Goal: Task Accomplishment & Management: Manage account settings

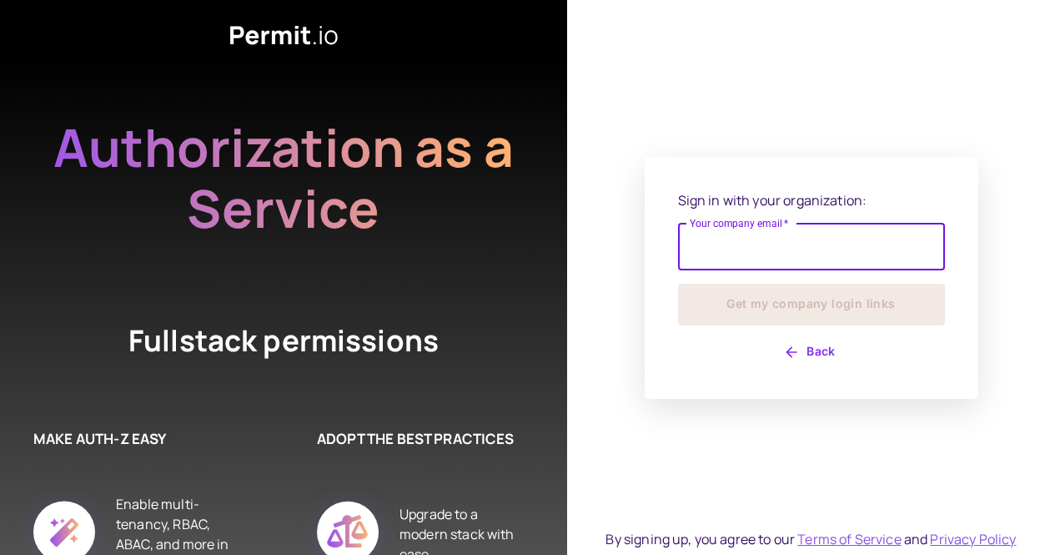
type input "**********"
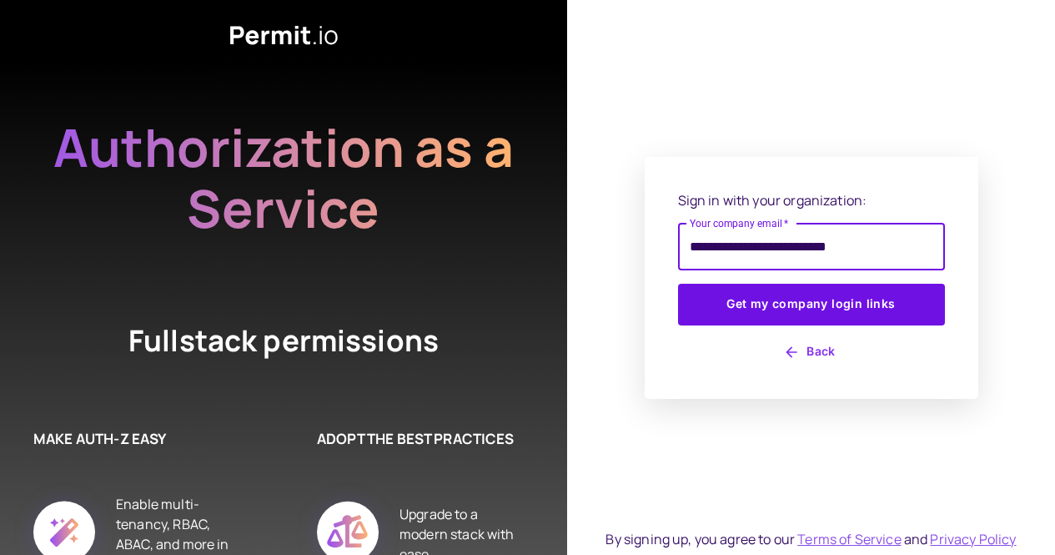
click at [678, 284] on button "Get my company login links" at bounding box center [811, 305] width 267 height 42
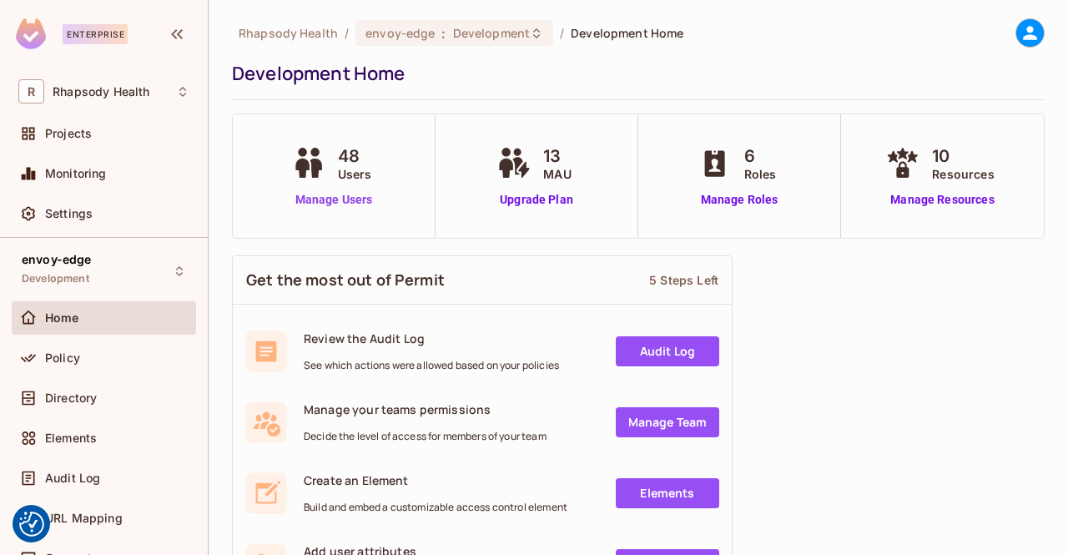
click at [317, 208] on link "Manage Users" at bounding box center [334, 200] width 93 height 18
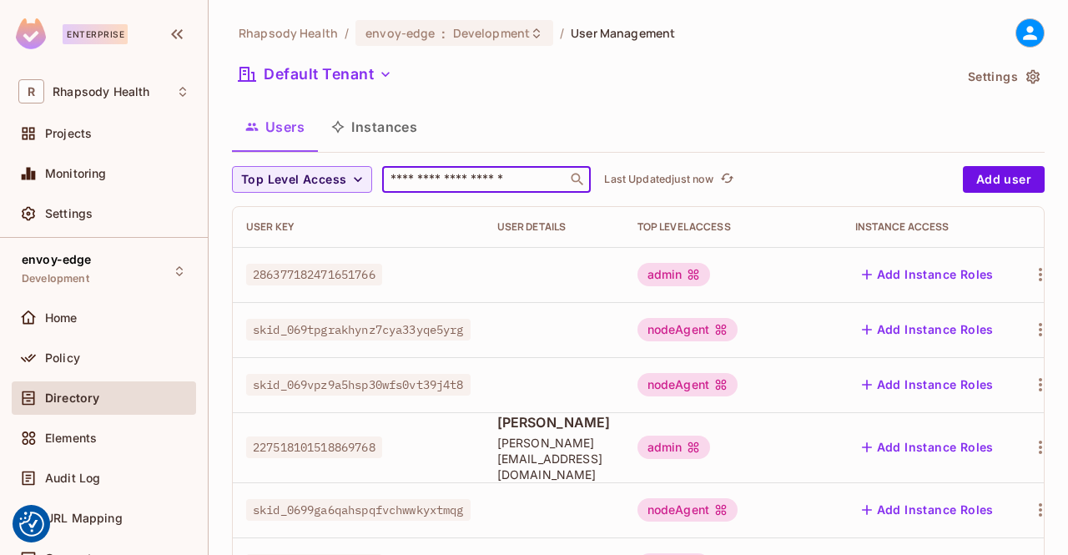
click at [458, 179] on input "text" at bounding box center [474, 179] width 175 height 17
paste input "**********"
type input "**********"
click at [471, 175] on input "text" at bounding box center [474, 179] width 175 height 17
paste input "**********"
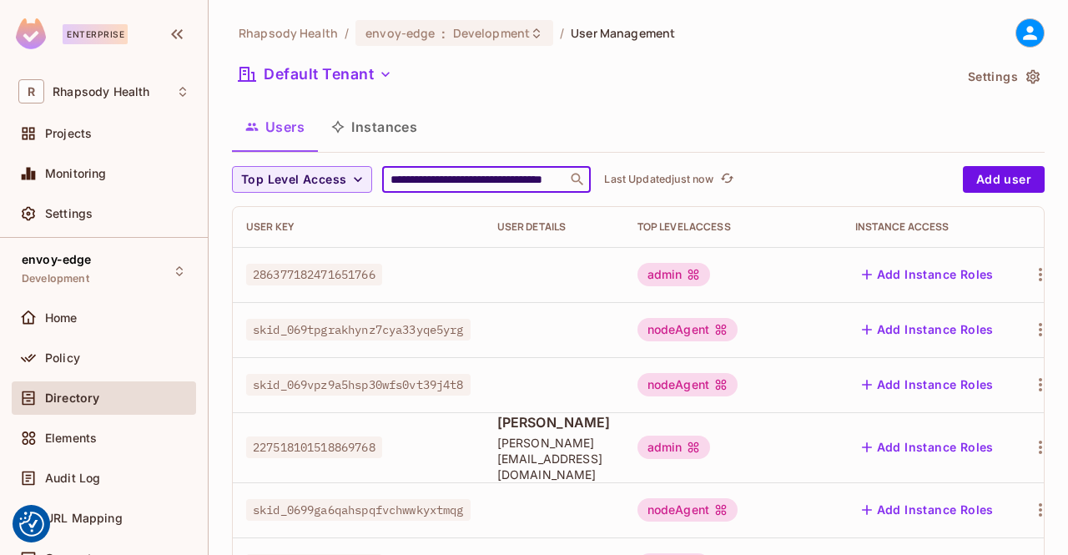
scroll to position [0, 82]
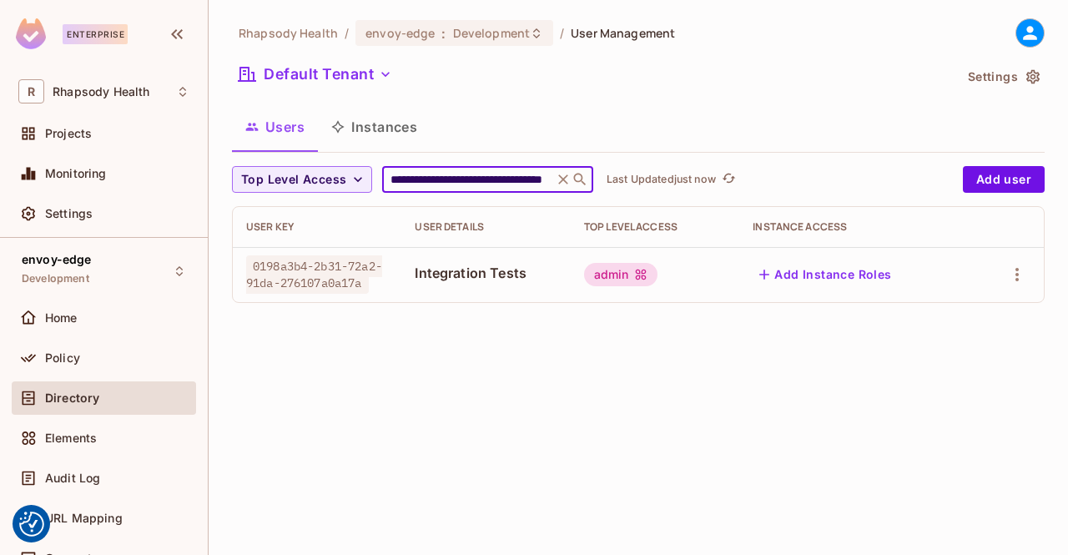
type input "**********"
click at [868, 267] on button "Add Instance Roles" at bounding box center [824, 274] width 145 height 27
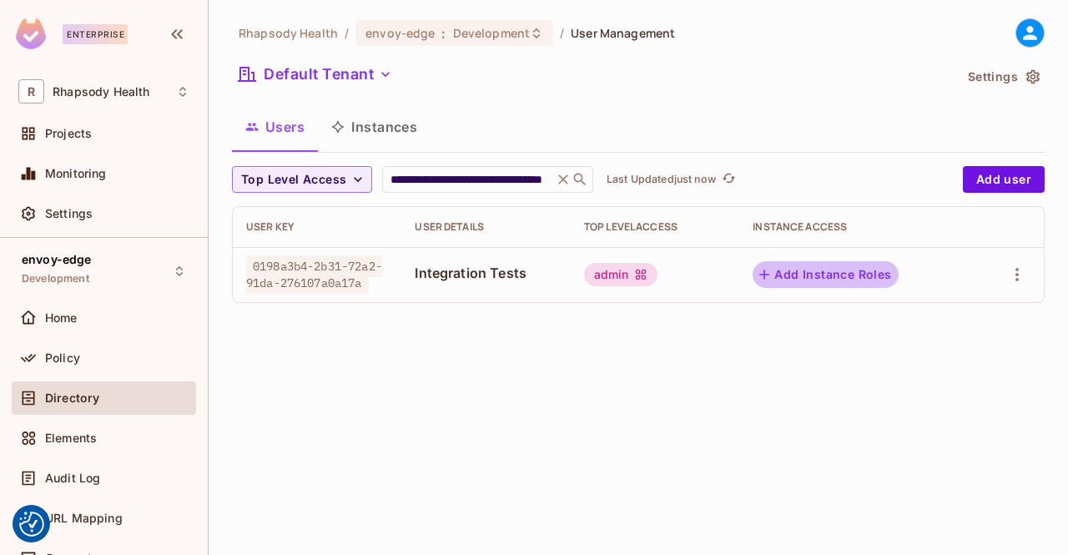
click at [868, 267] on body "We use cookies to enhance your browsing experience, serve personalized ads or c…" at bounding box center [534, 277] width 1068 height 555
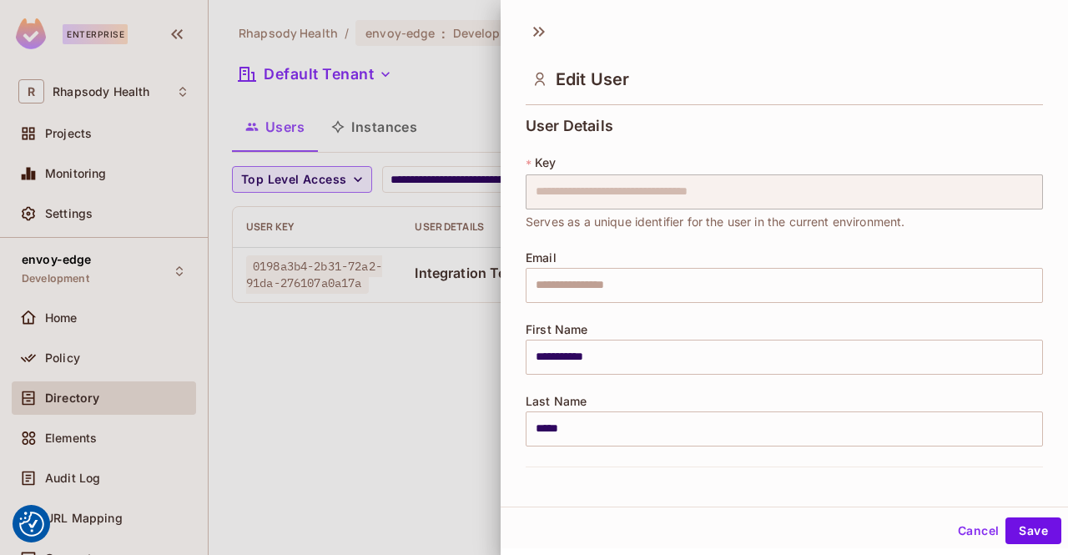
click at [959, 528] on button "Cancel" at bounding box center [978, 530] width 54 height 27
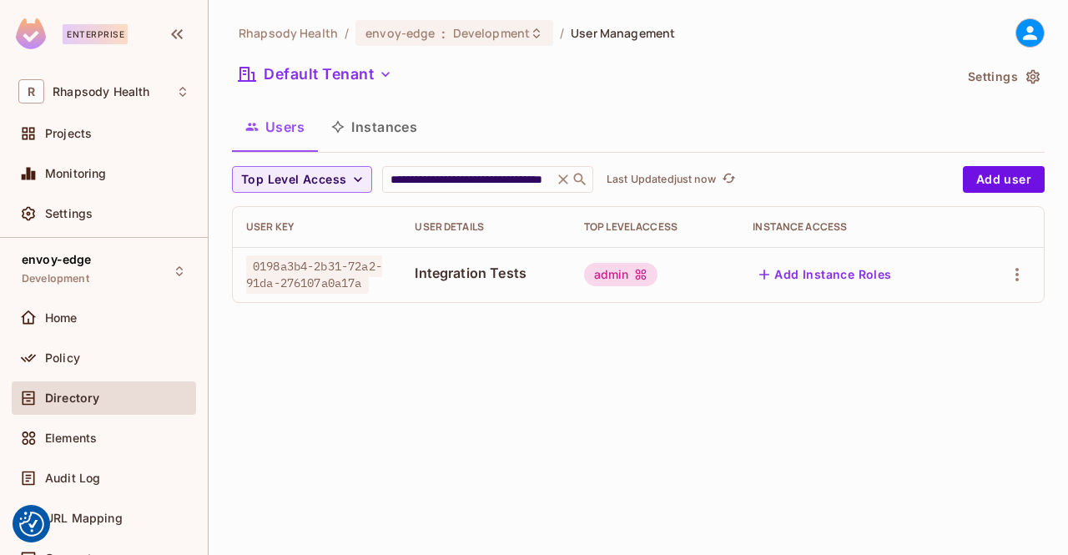
click at [731, 407] on div "**********" at bounding box center [638, 277] width 859 height 555
click at [840, 279] on button "Add Instance Roles" at bounding box center [824, 274] width 145 height 27
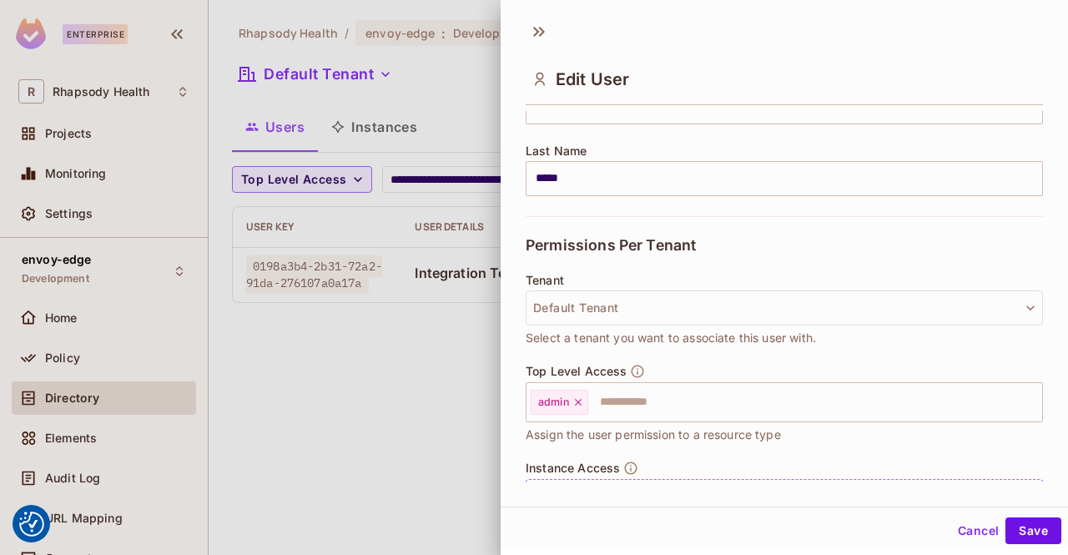
scroll to position [333, 0]
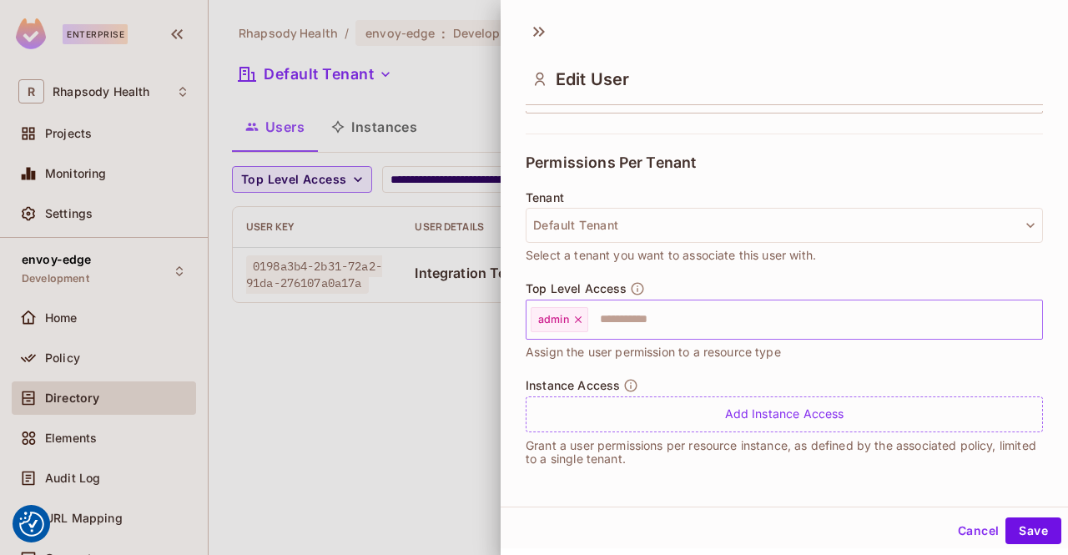
click at [845, 319] on input "text" at bounding box center [800, 319] width 420 height 33
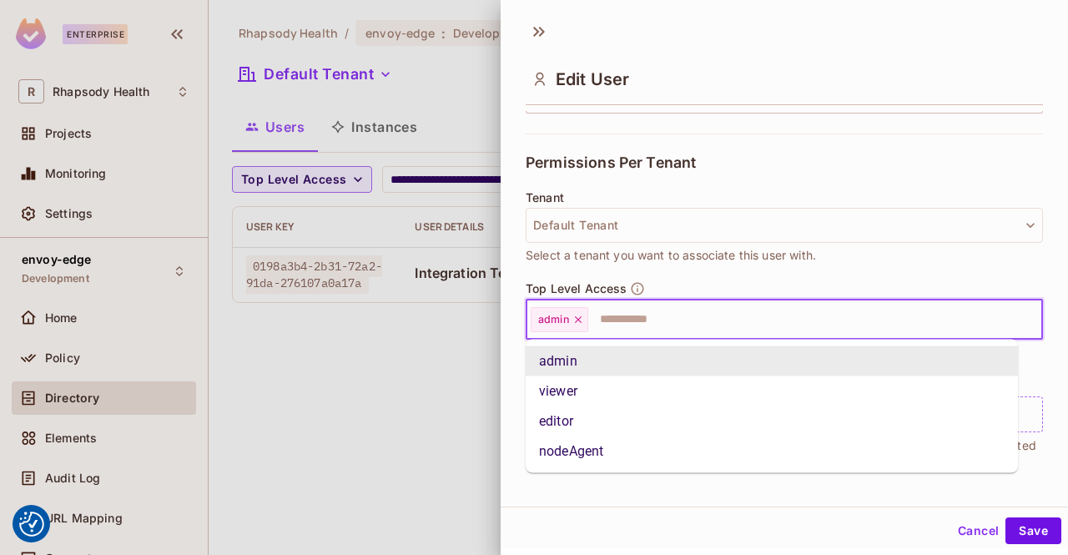
click at [324, 441] on div at bounding box center [534, 277] width 1068 height 555
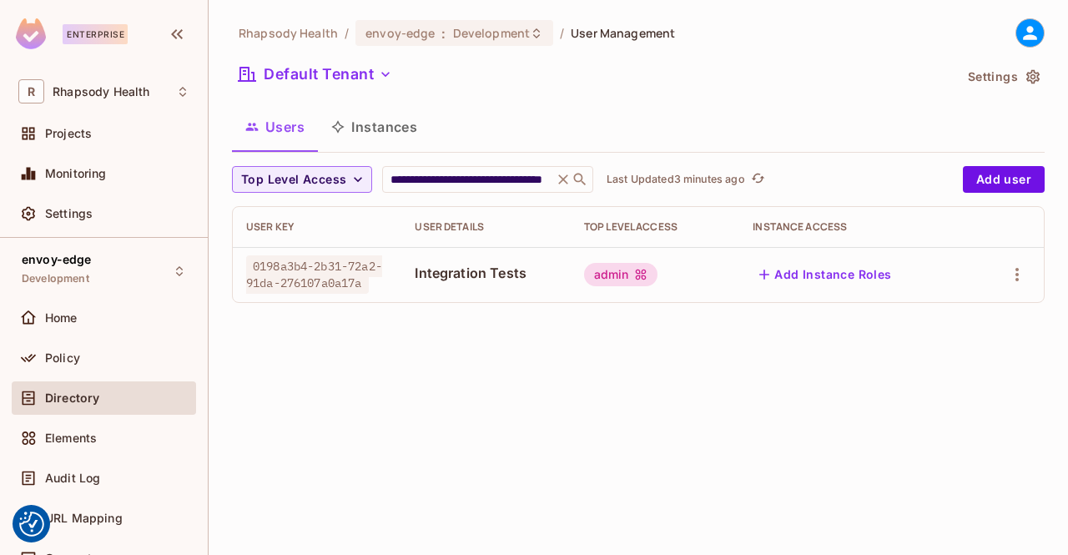
click at [270, 121] on button "Users" at bounding box center [275, 127] width 86 height 42
click at [276, 128] on button "Users" at bounding box center [275, 127] width 86 height 42
click at [65, 360] on span "Policy" at bounding box center [62, 357] width 35 height 13
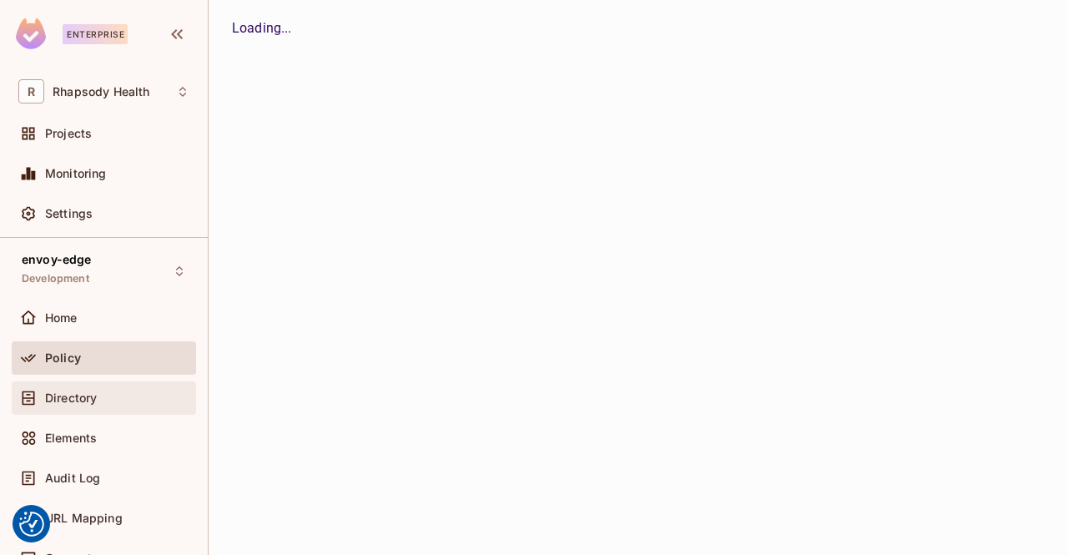
click at [58, 397] on span "Directory" at bounding box center [71, 397] width 52 height 13
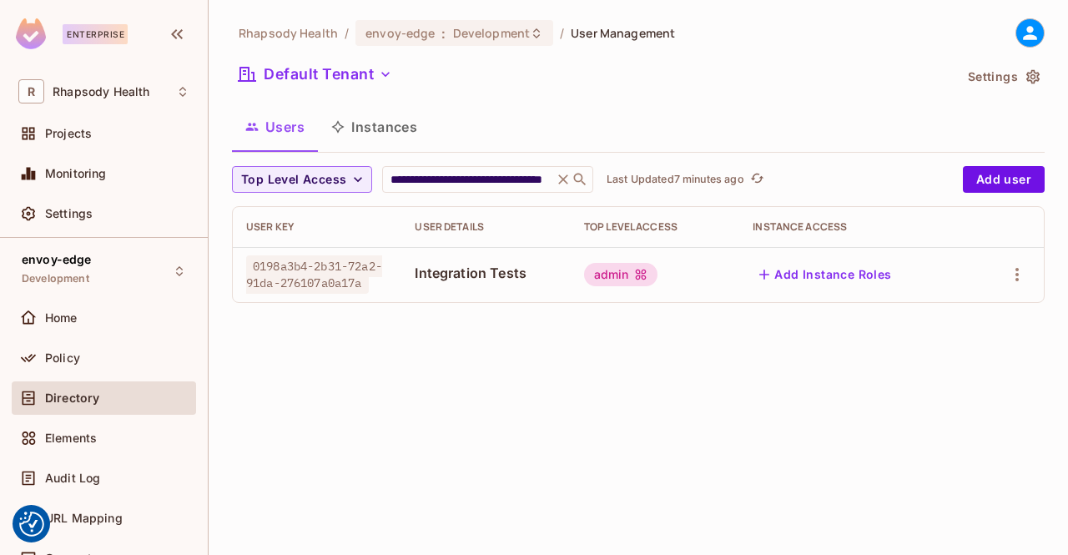
click at [279, 134] on button "Users" at bounding box center [275, 127] width 86 height 42
click at [565, 179] on icon at bounding box center [563, 179] width 17 height 17
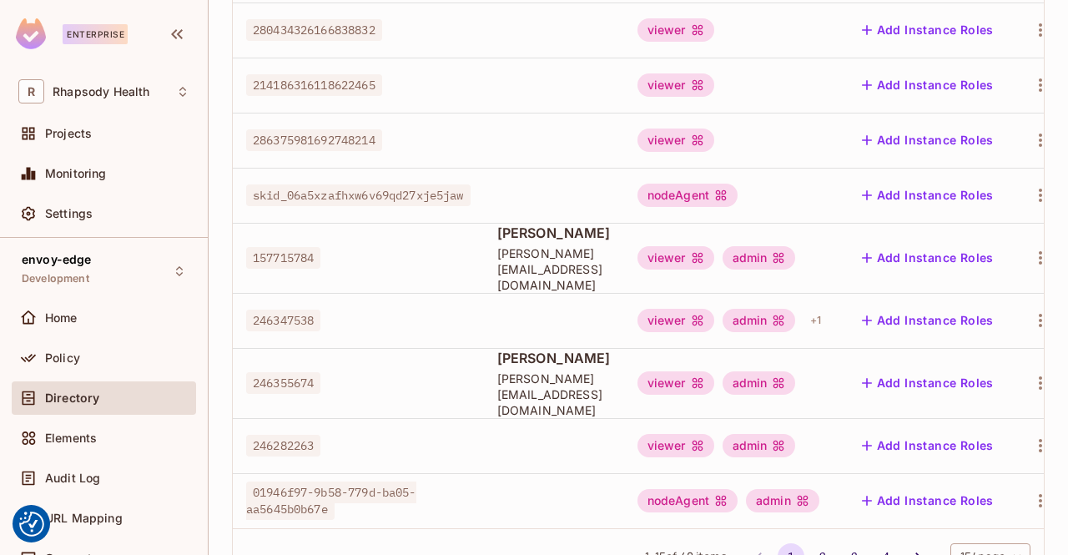
scroll to position [623, 0]
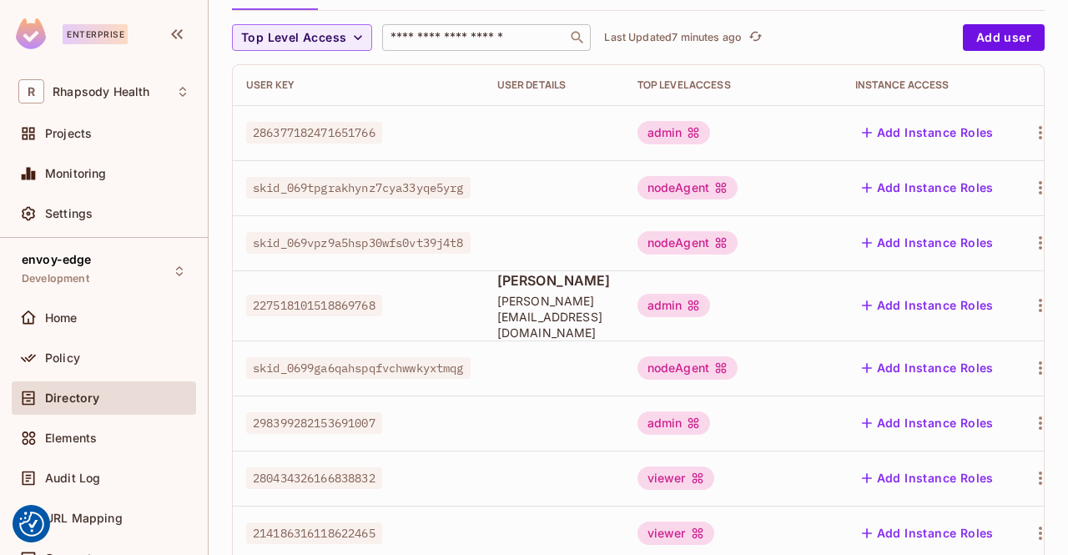
click at [957, 302] on button "Add Instance Roles" at bounding box center [927, 305] width 145 height 27
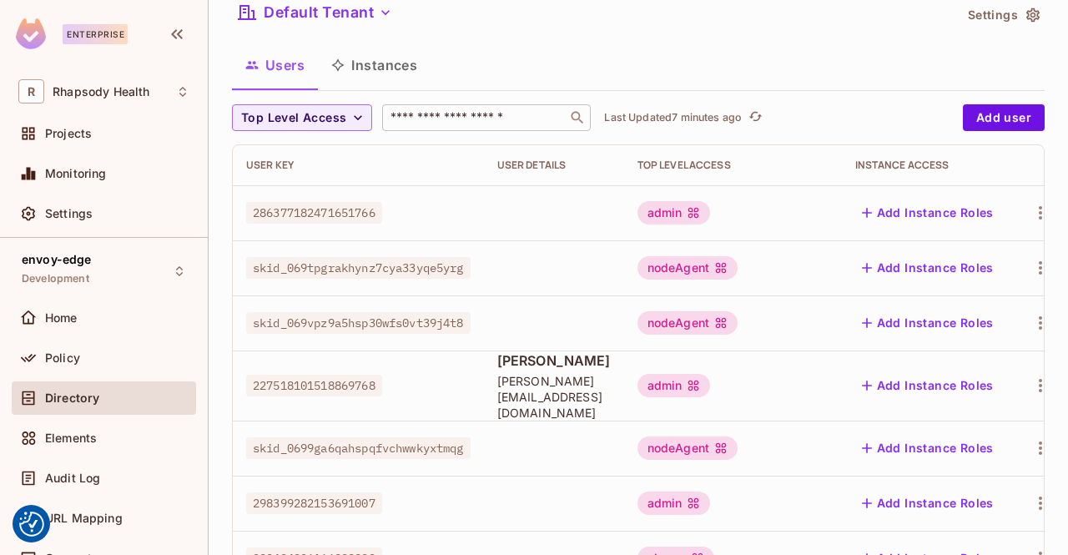
scroll to position [61, 0]
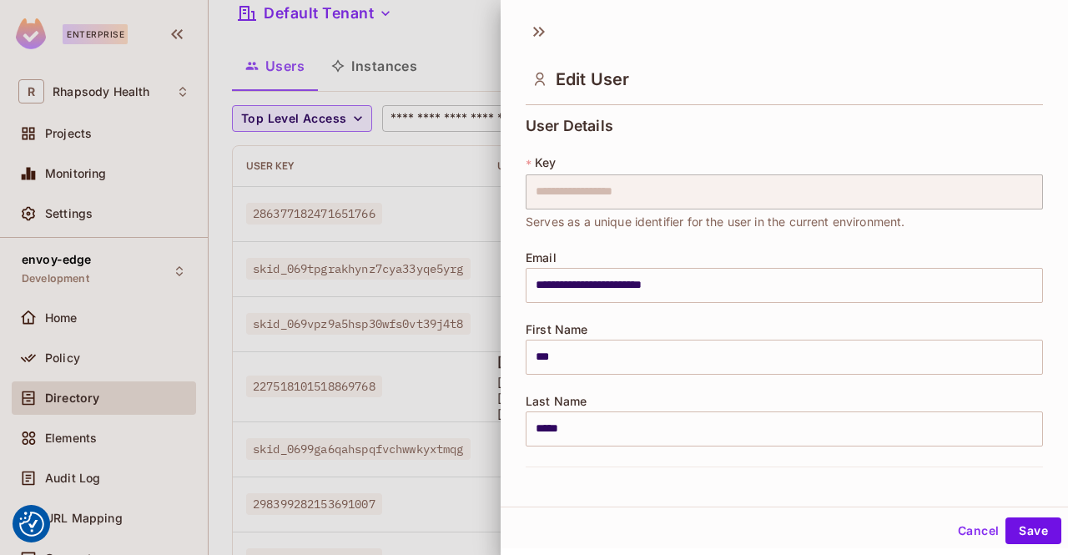
click at [972, 529] on button "Cancel" at bounding box center [978, 530] width 54 height 27
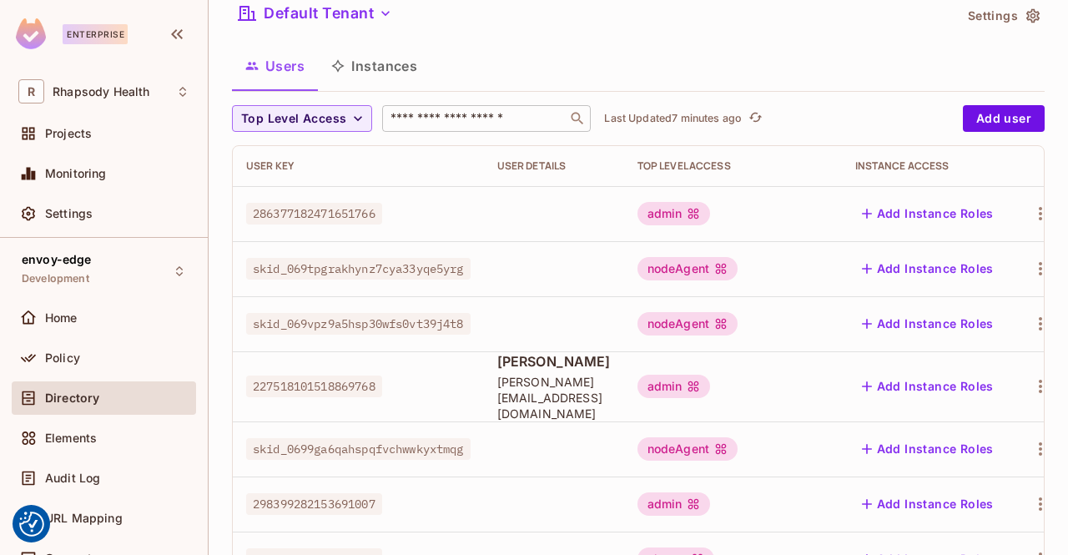
click at [415, 121] on input "text" at bounding box center [474, 118] width 175 height 17
type input "**********"
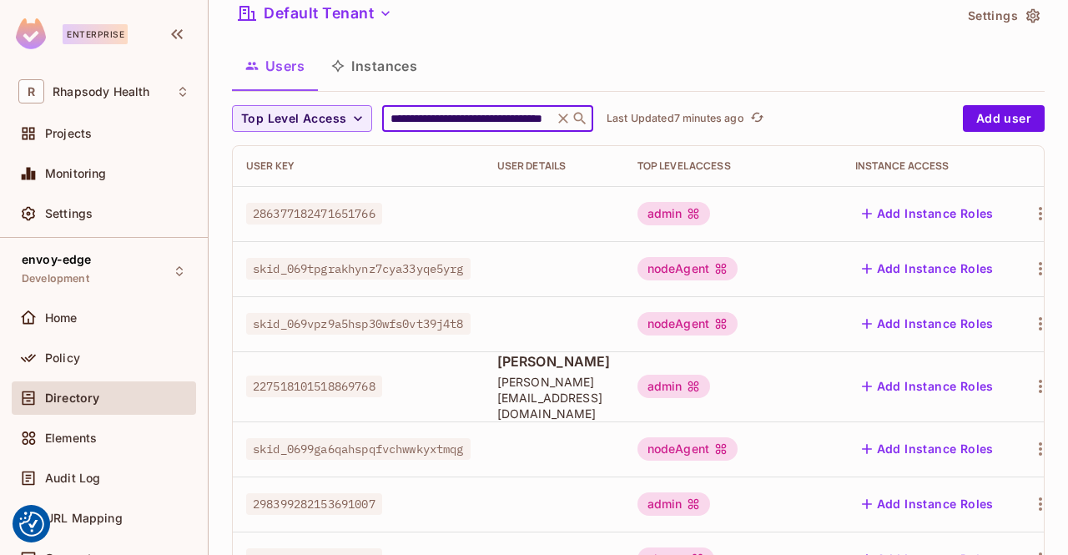
scroll to position [0, 0]
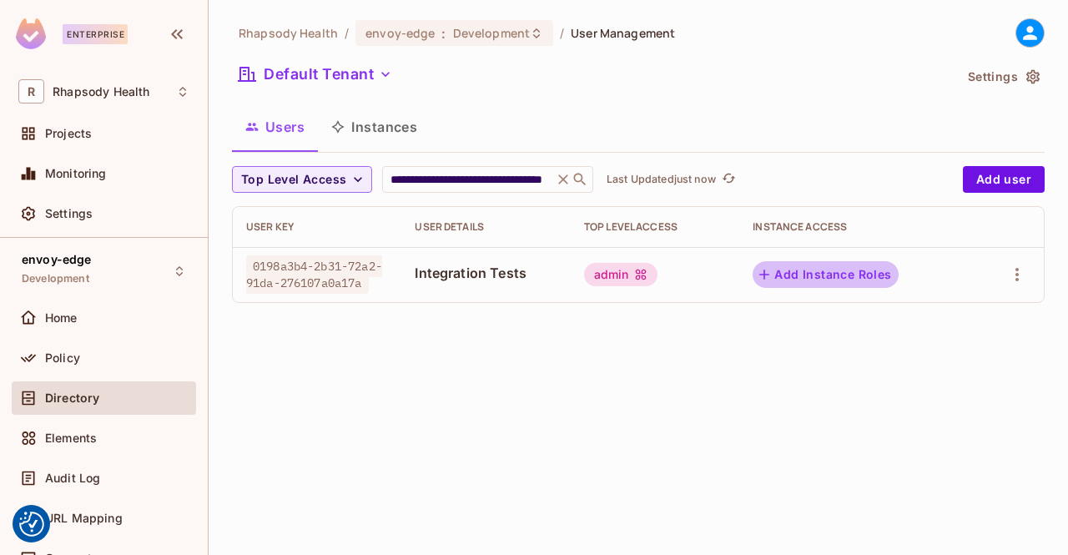
click at [830, 273] on button "Add Instance Roles" at bounding box center [824, 274] width 145 height 27
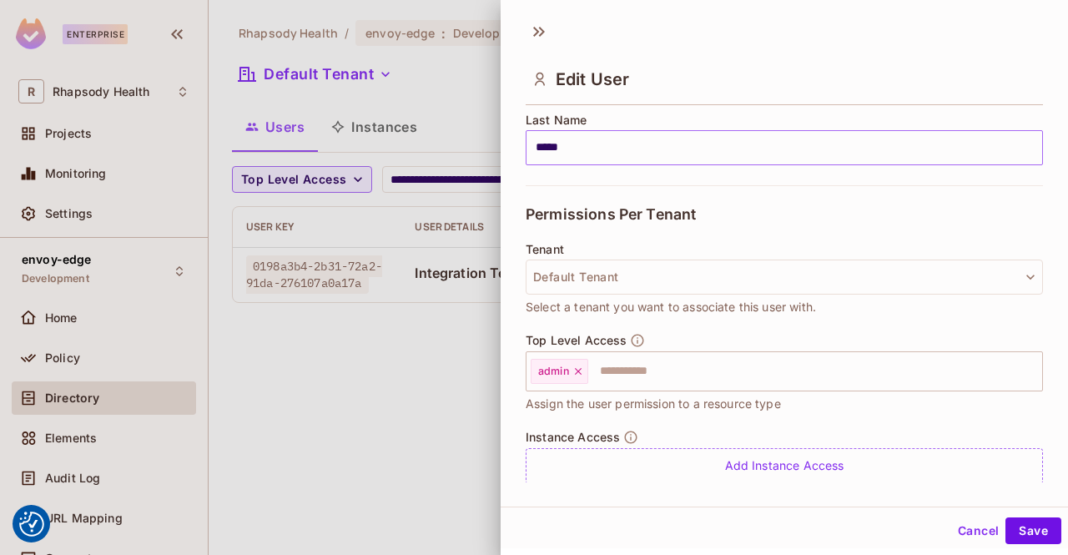
scroll to position [307, 0]
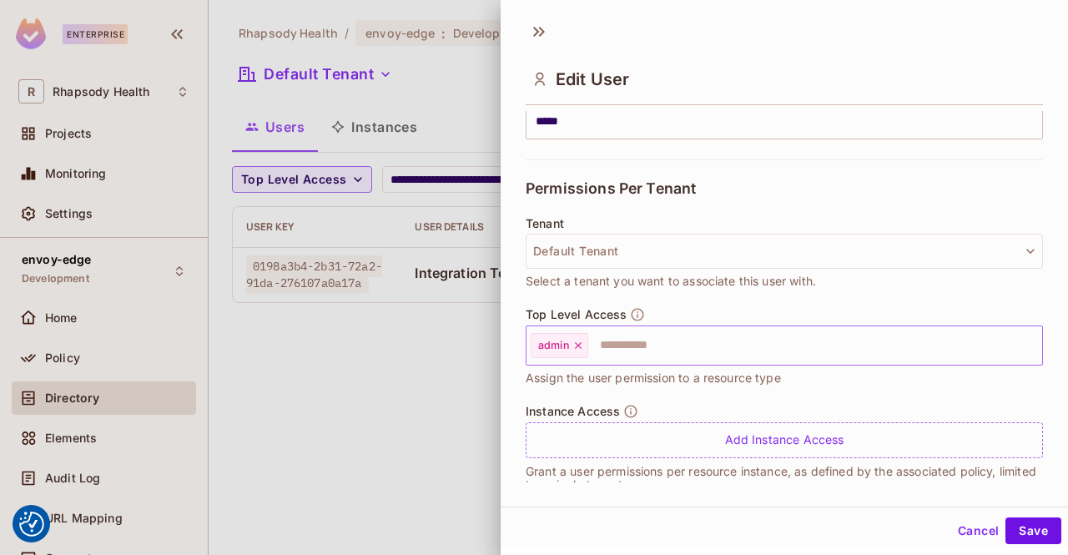
click at [781, 332] on input "text" at bounding box center [800, 345] width 420 height 33
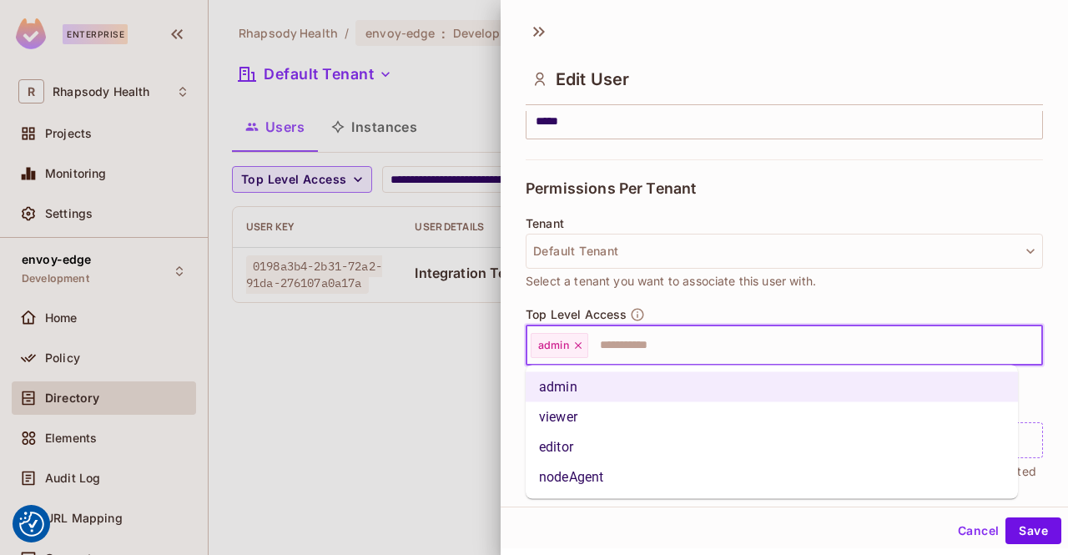
click at [792, 425] on li "viewer" at bounding box center [772, 417] width 492 height 30
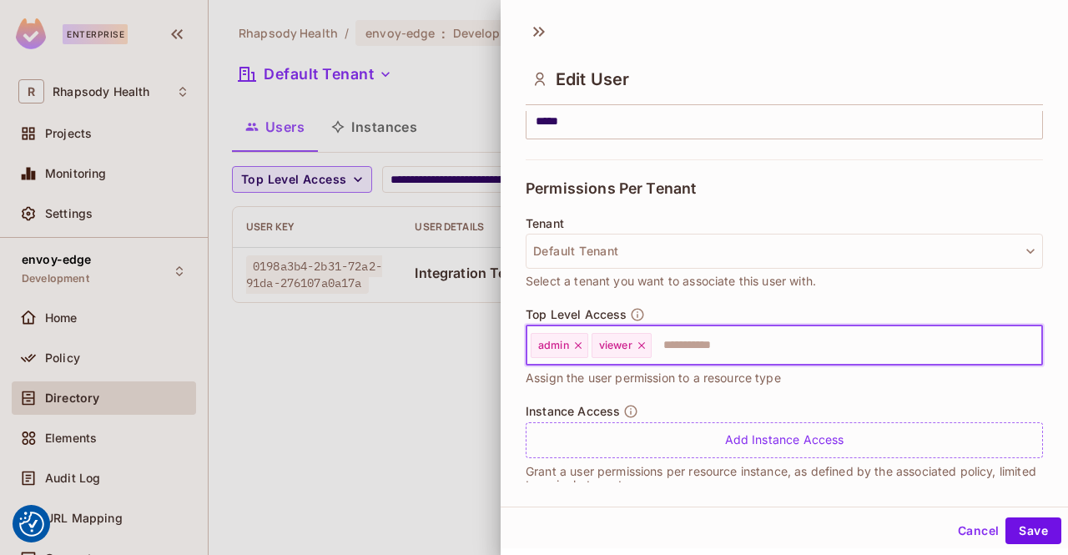
click at [1022, 548] on div "**********" at bounding box center [784, 277] width 567 height 555
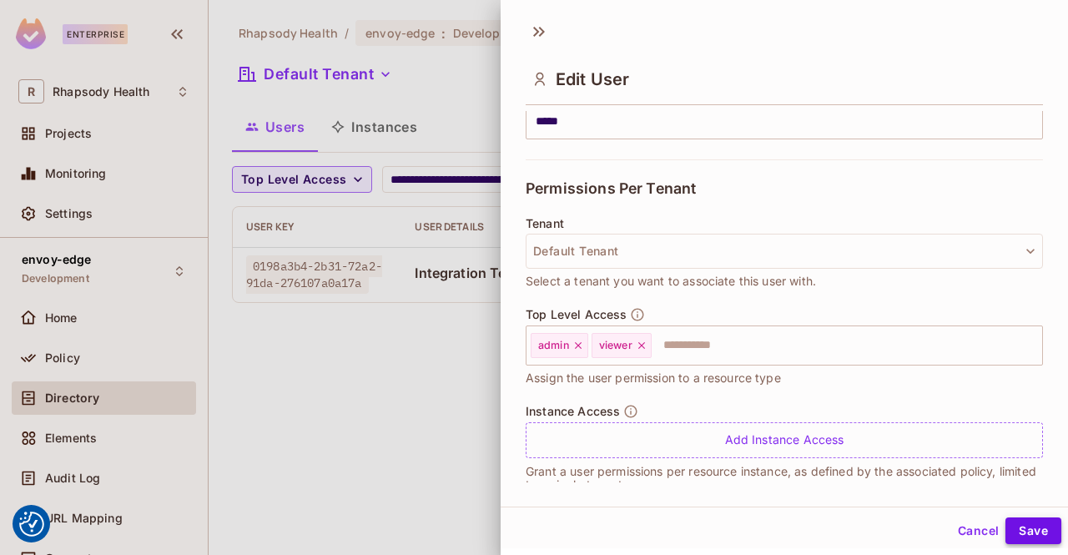
click at [1019, 534] on button "Save" at bounding box center [1033, 530] width 56 height 27
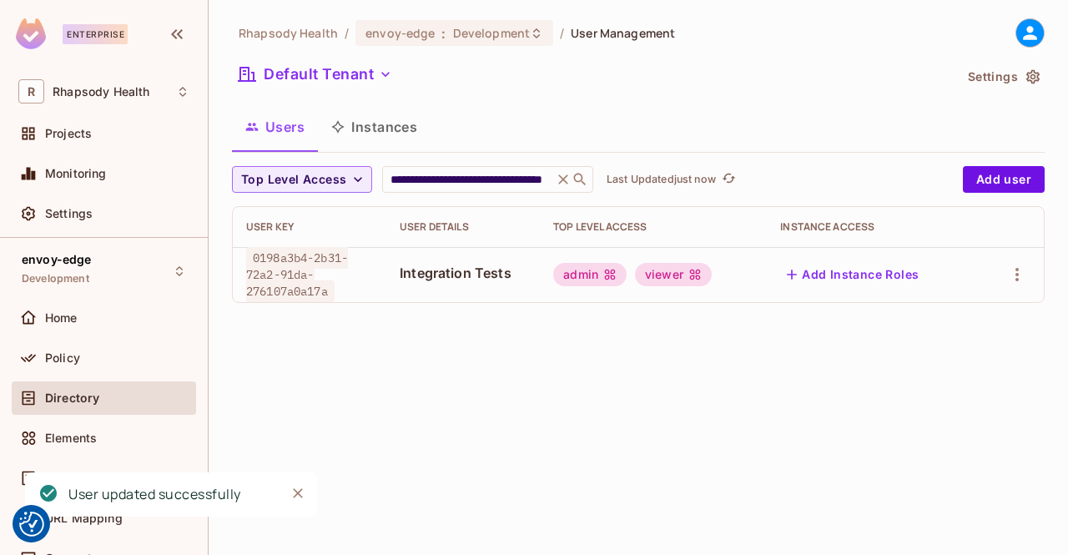
click at [870, 279] on button "Add Instance Roles" at bounding box center [852, 274] width 145 height 27
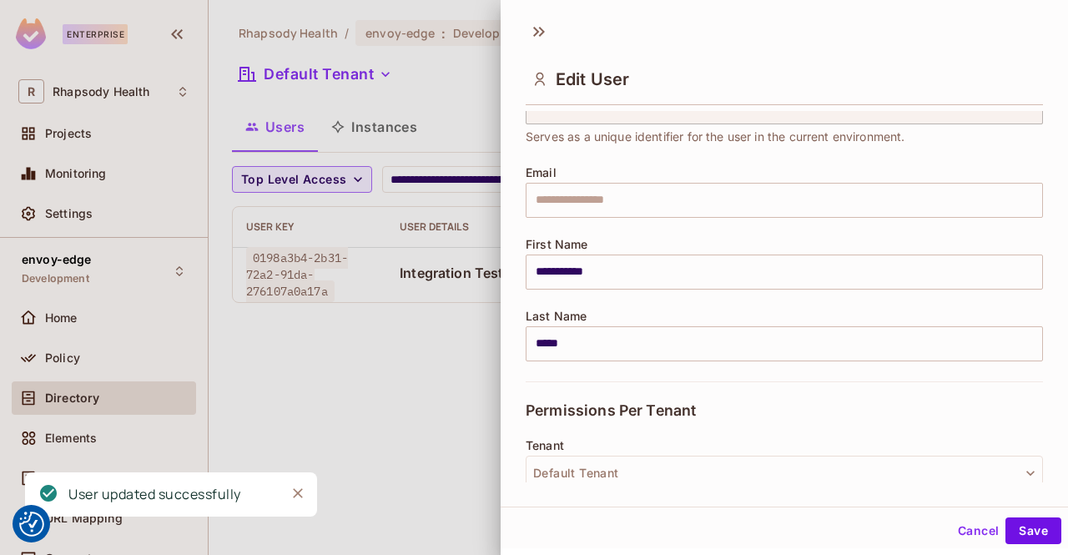
scroll to position [158, 0]
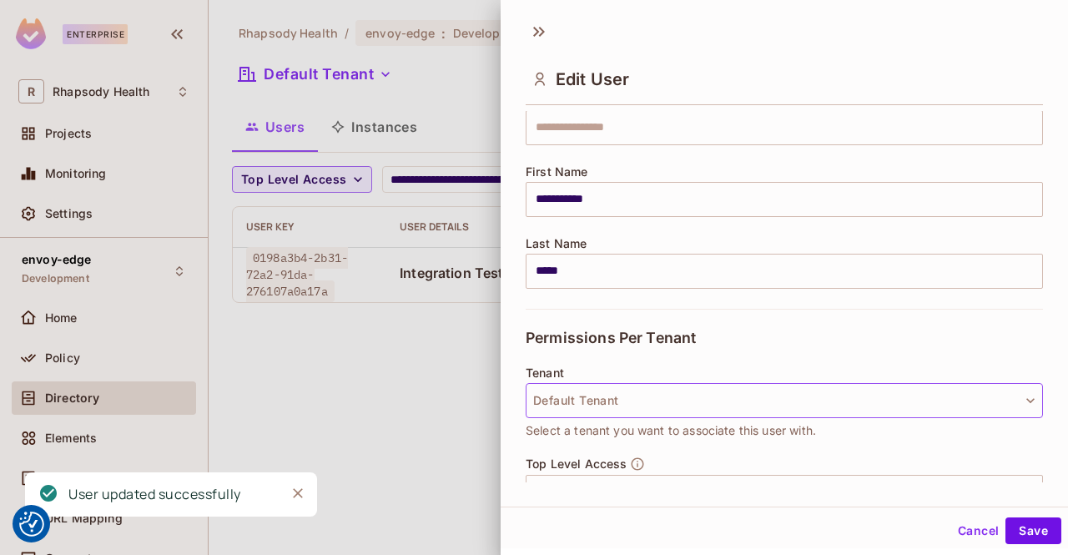
click at [799, 401] on button "Default Tenant" at bounding box center [784, 400] width 517 height 35
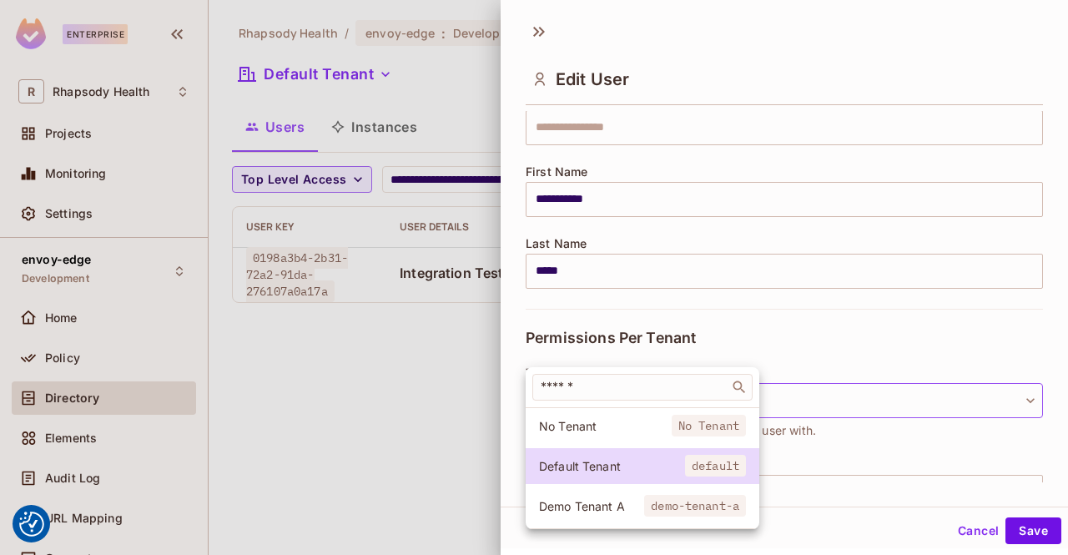
click at [858, 416] on div at bounding box center [534, 277] width 1068 height 555
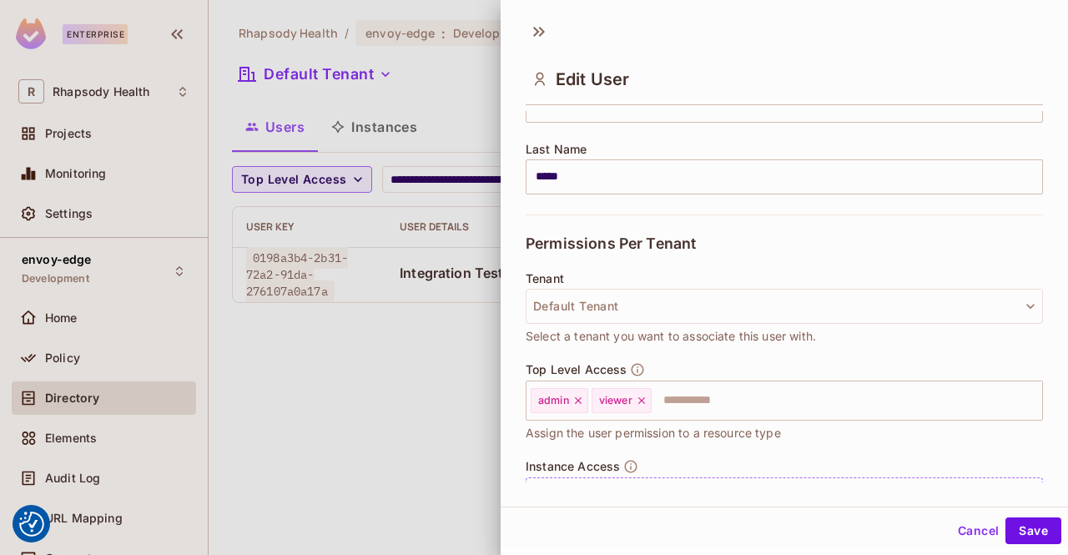
scroll to position [294, 0]
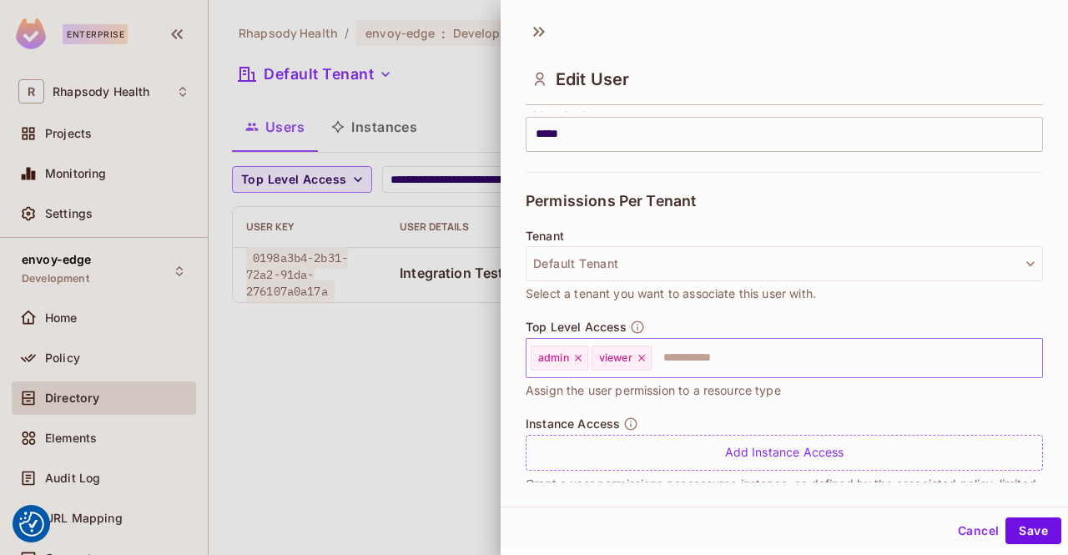
click at [796, 361] on input "text" at bounding box center [831, 357] width 357 height 33
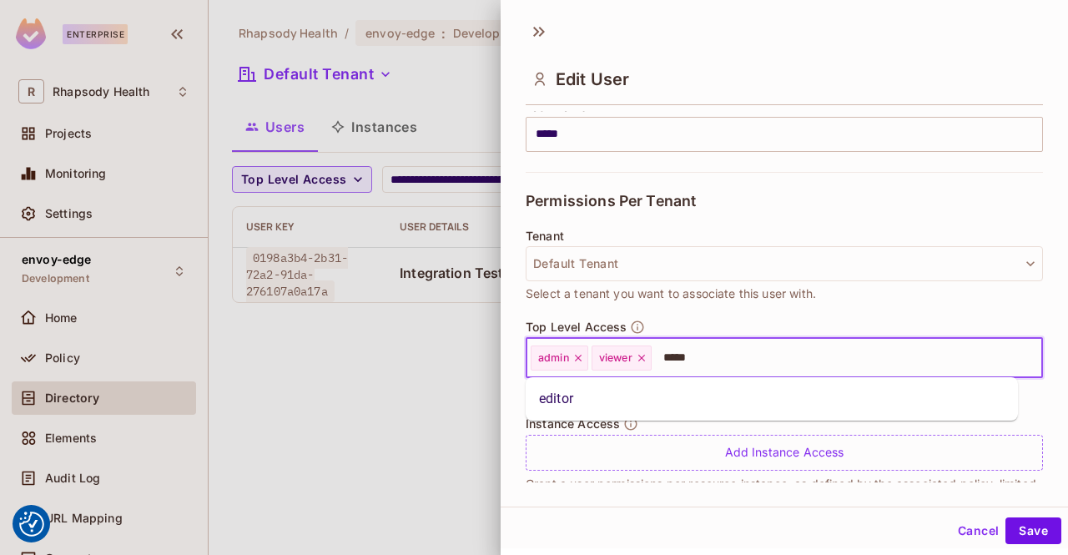
type input "******"
click at [826, 391] on li "editor" at bounding box center [772, 399] width 492 height 30
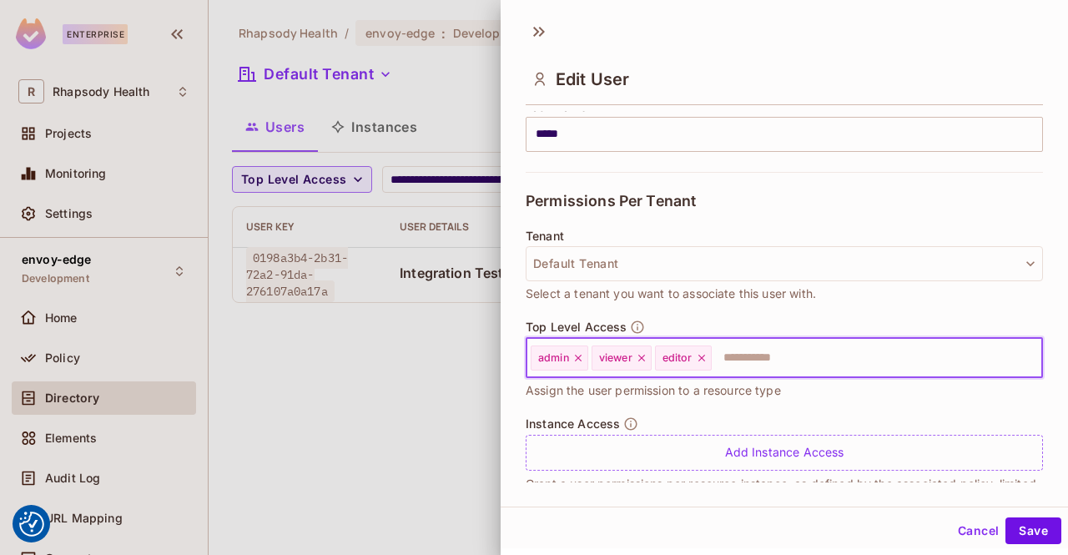
click at [847, 352] on input "text" at bounding box center [861, 357] width 297 height 33
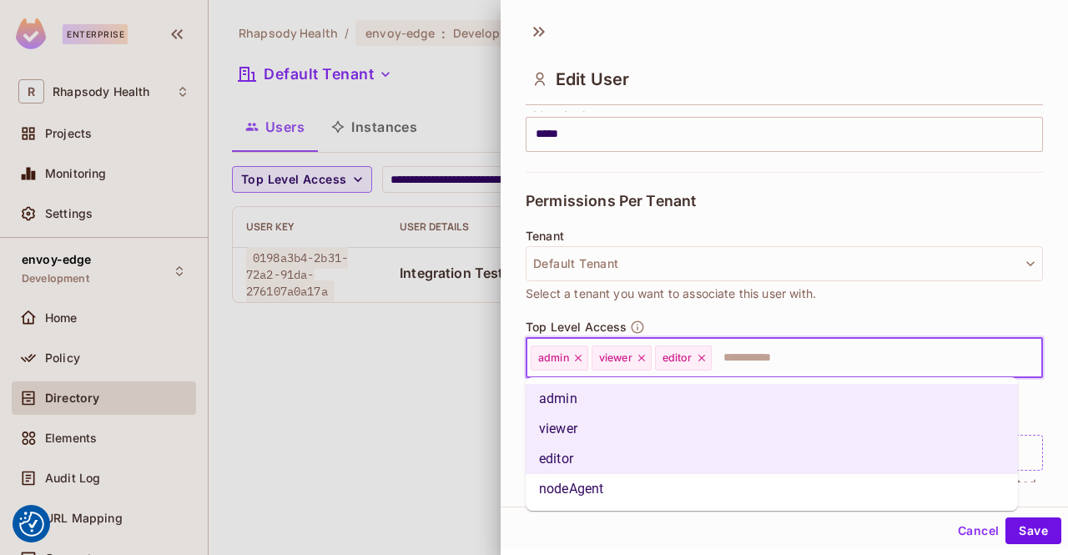
click at [697, 487] on li "nodeAgent" at bounding box center [772, 489] width 492 height 30
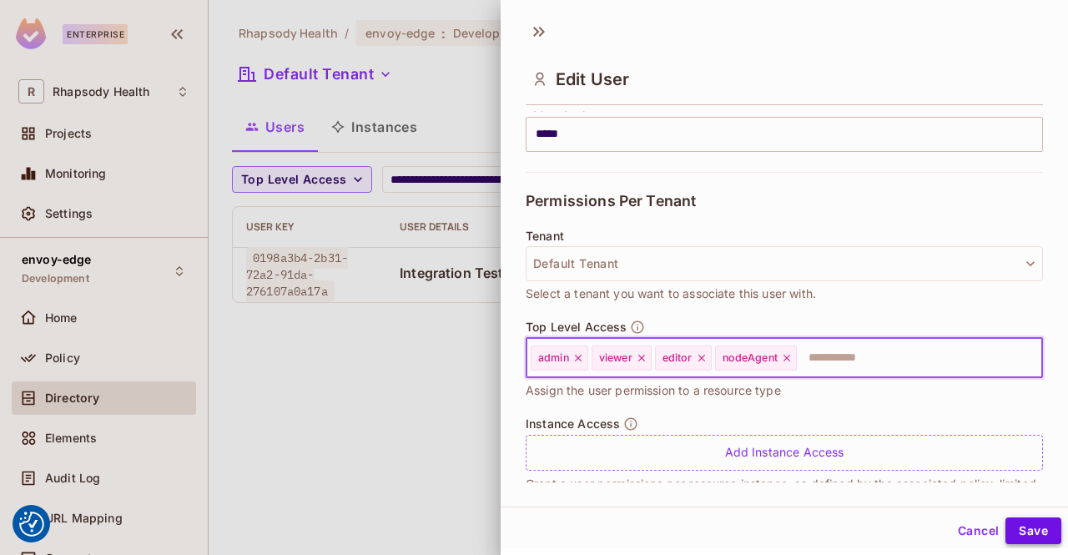
click at [1024, 531] on button "Save" at bounding box center [1033, 530] width 56 height 27
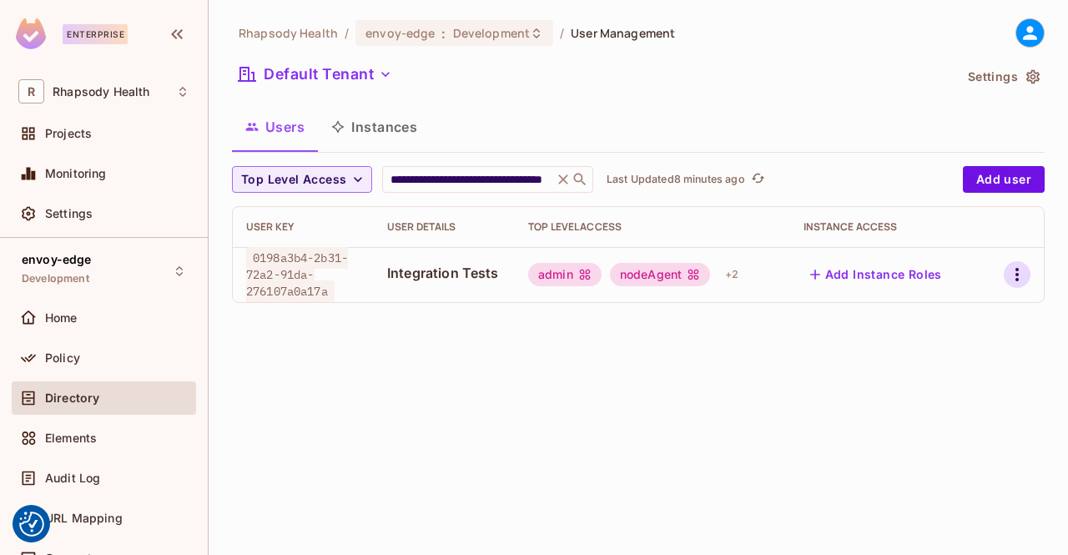
click at [1012, 265] on icon "button" at bounding box center [1017, 274] width 20 height 20
click at [919, 312] on div "Edit" at bounding box center [929, 312] width 23 height 17
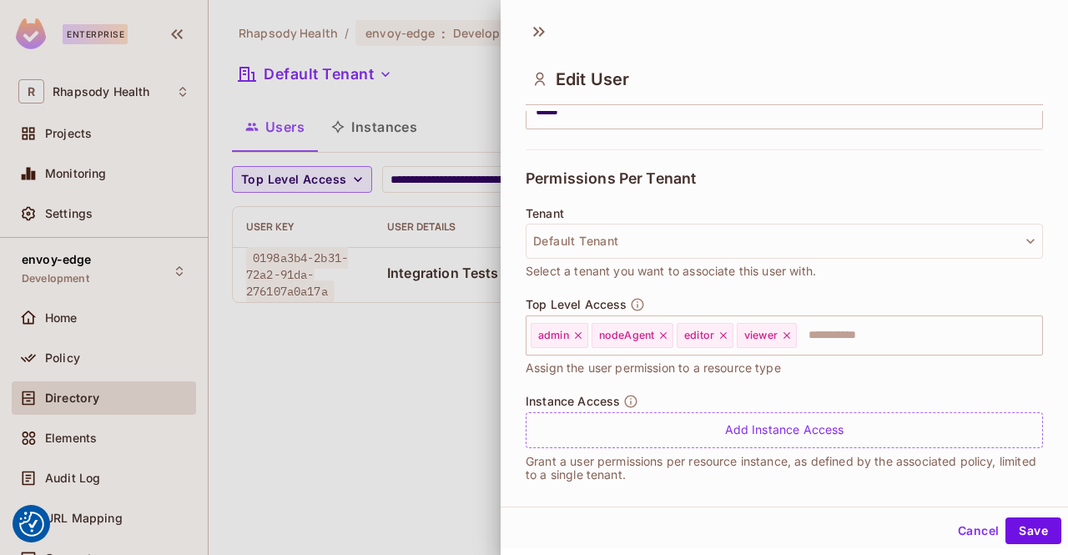
scroll to position [333, 0]
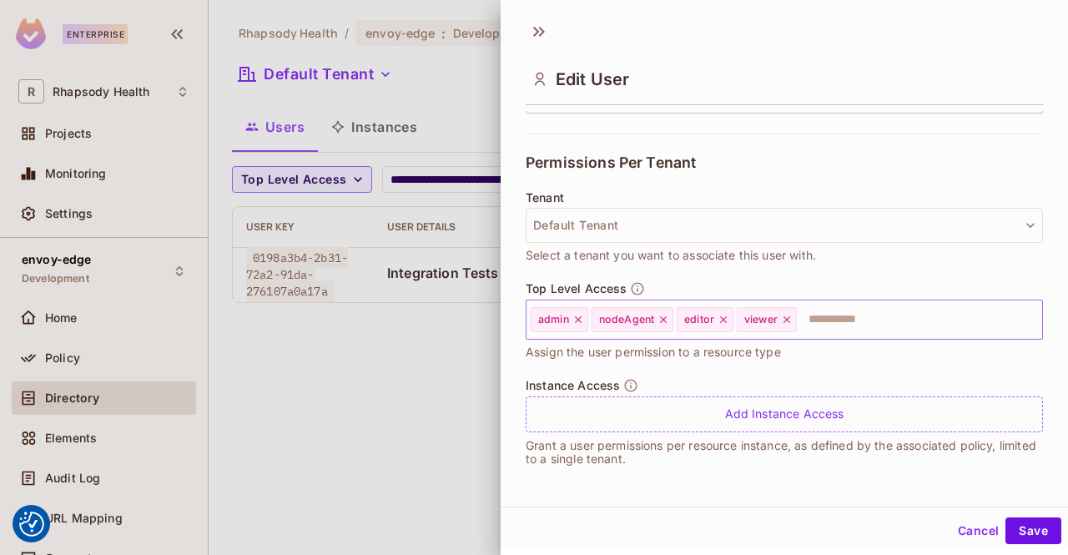
click at [666, 319] on icon at bounding box center [663, 320] width 12 height 12
click at [640, 319] on icon at bounding box center [638, 320] width 12 height 12
click at [641, 319] on icon at bounding box center [641, 319] width 7 height 7
click at [1030, 534] on button "Save" at bounding box center [1033, 530] width 56 height 27
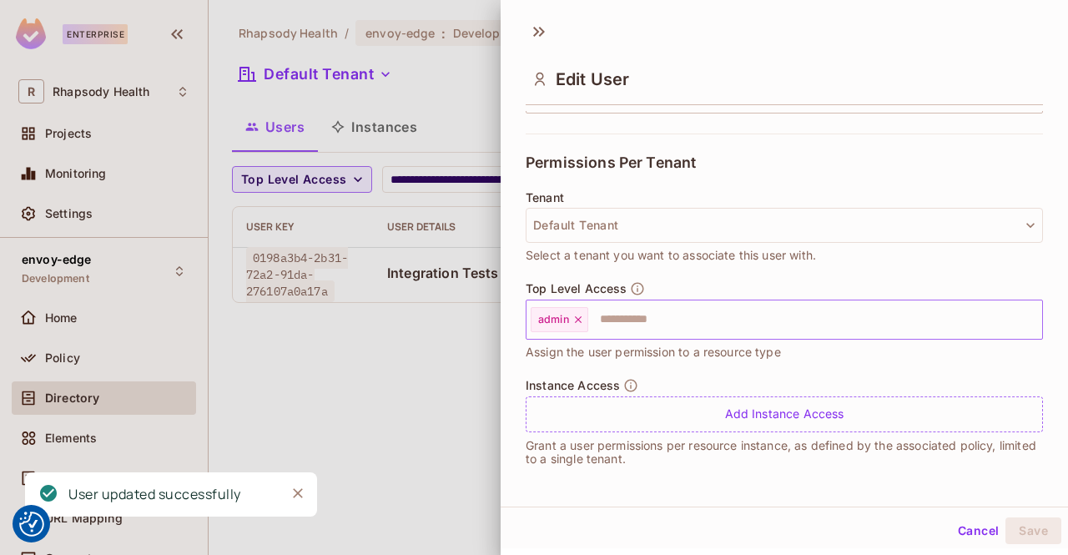
click at [439, 411] on div at bounding box center [534, 277] width 1068 height 555
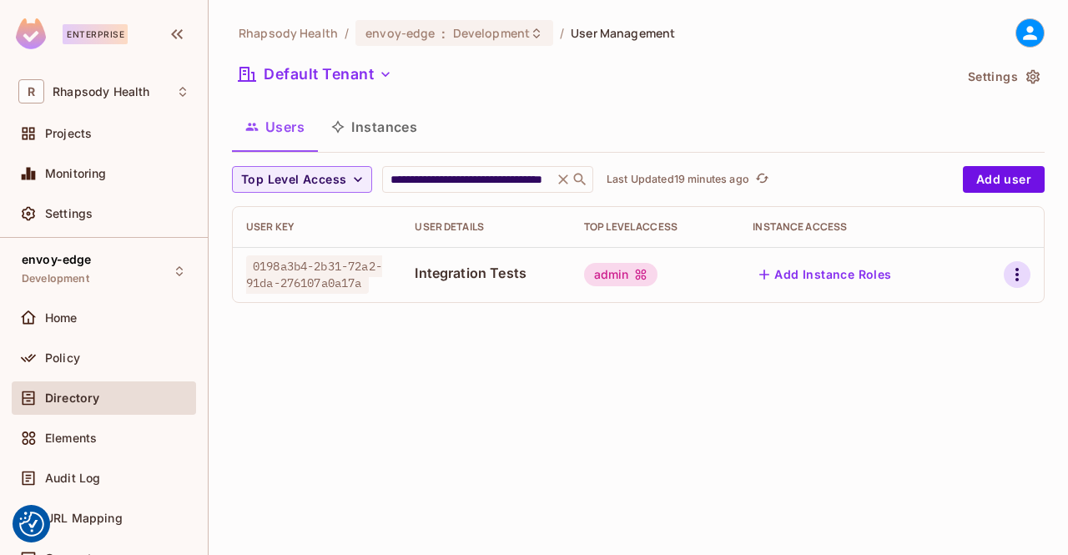
click at [1018, 275] on icon "button" at bounding box center [1016, 274] width 3 height 13
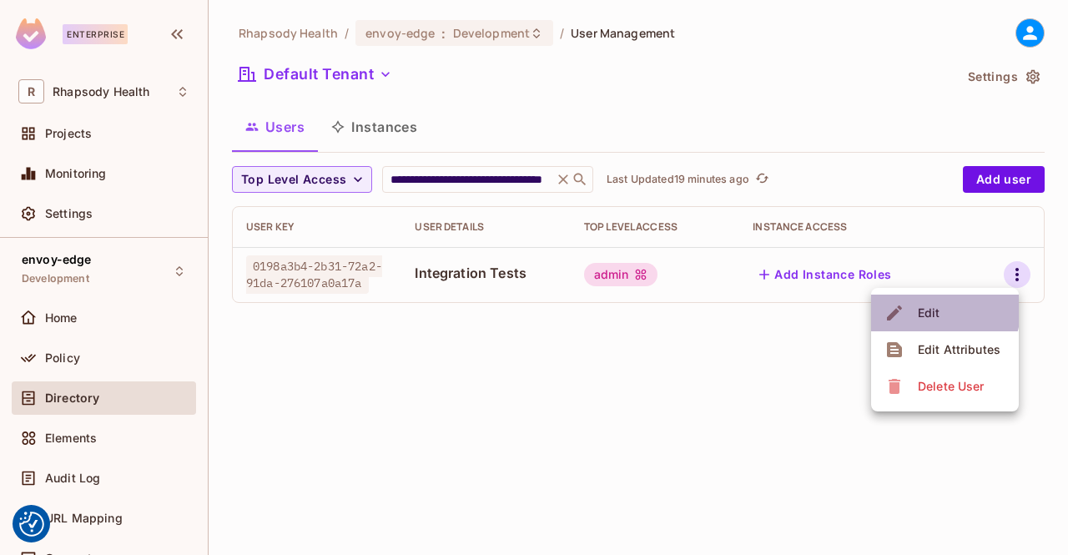
click at [938, 310] on div "Edit" at bounding box center [929, 312] width 23 height 17
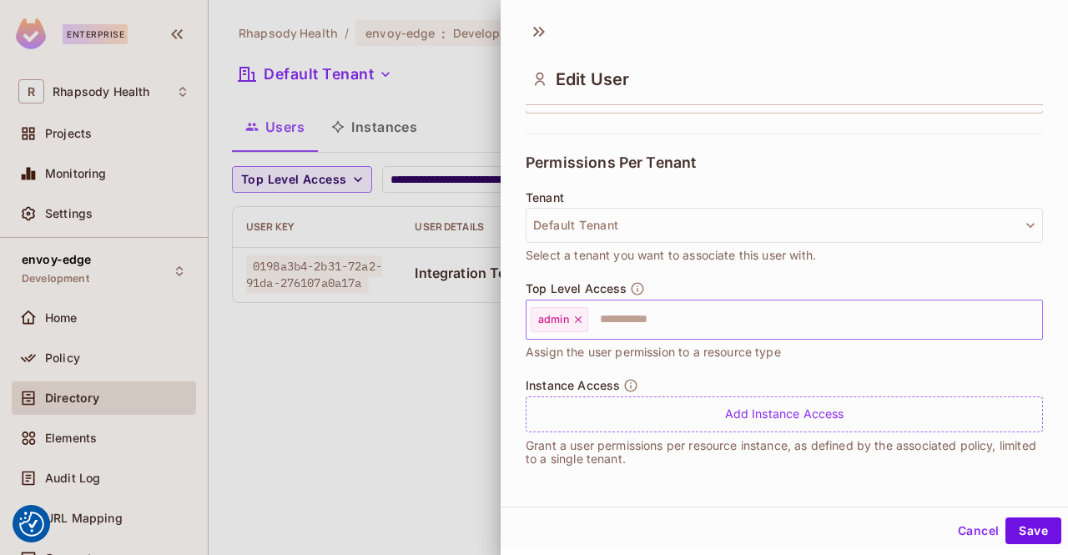
click at [927, 312] on input "text" at bounding box center [800, 319] width 420 height 33
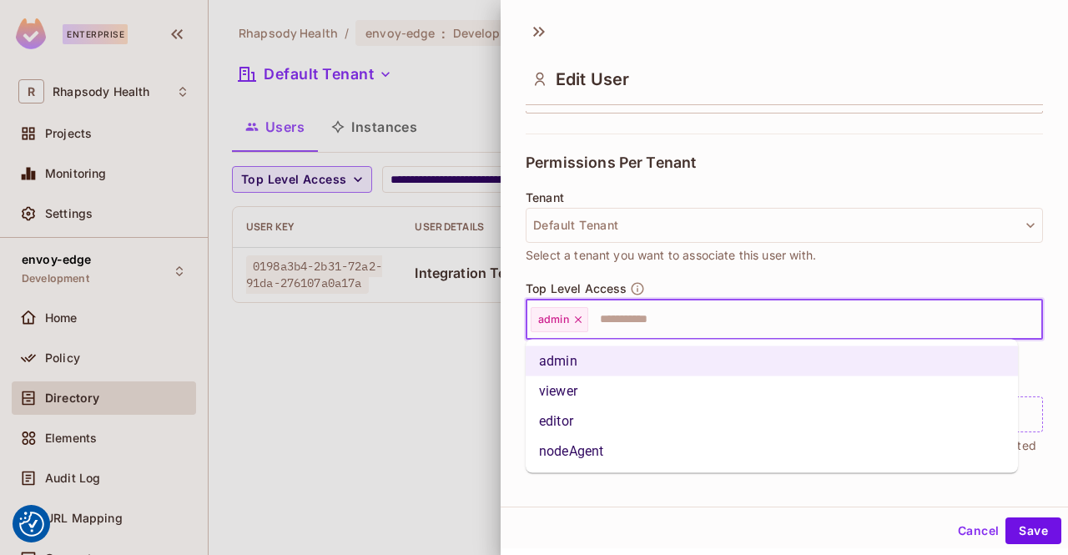
click at [732, 460] on li "nodeAgent" at bounding box center [772, 451] width 492 height 30
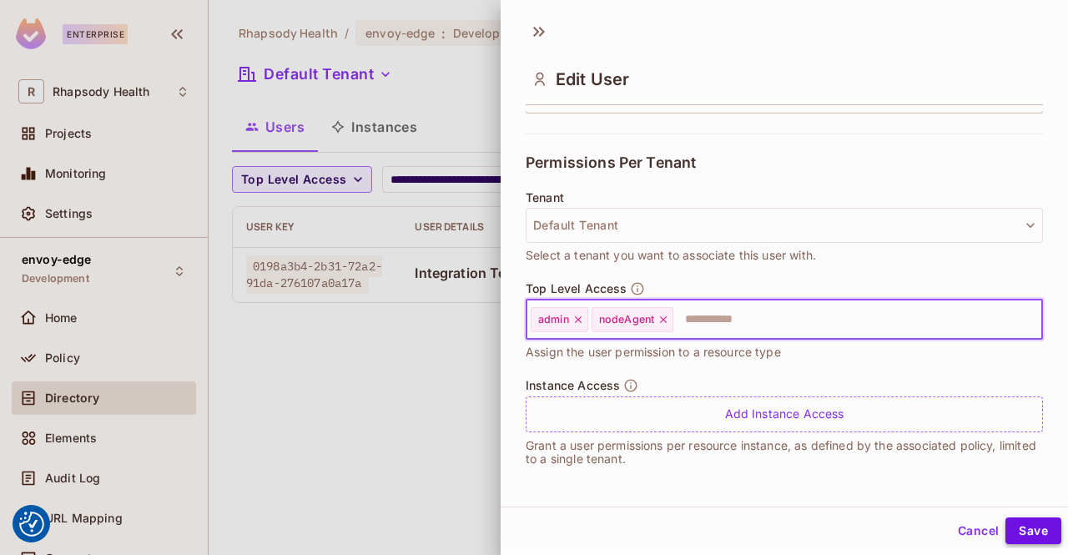
click at [1024, 543] on button "Save" at bounding box center [1033, 530] width 56 height 27
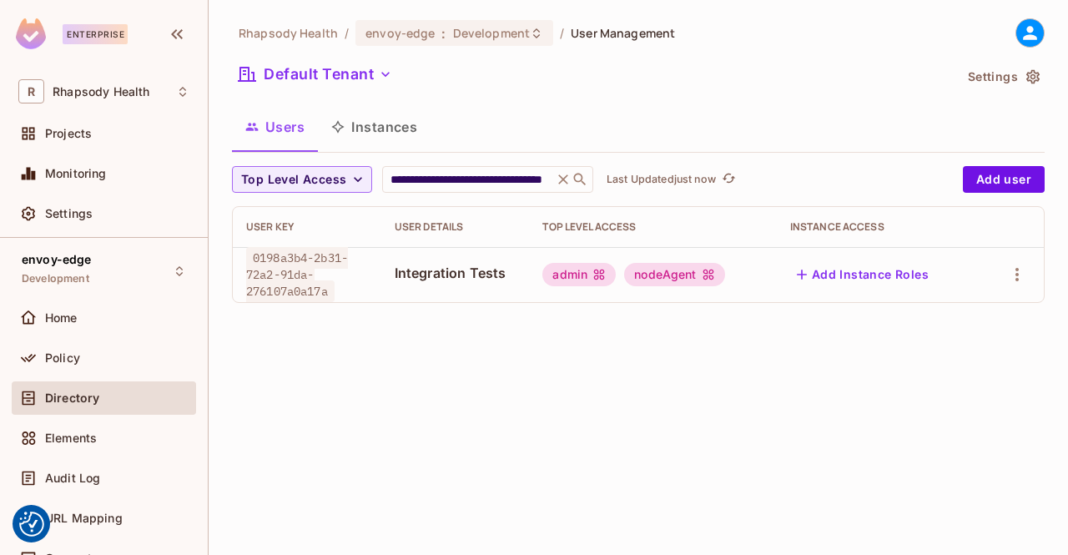
click at [701, 274] on div "nodeAgent" at bounding box center [674, 274] width 100 height 23
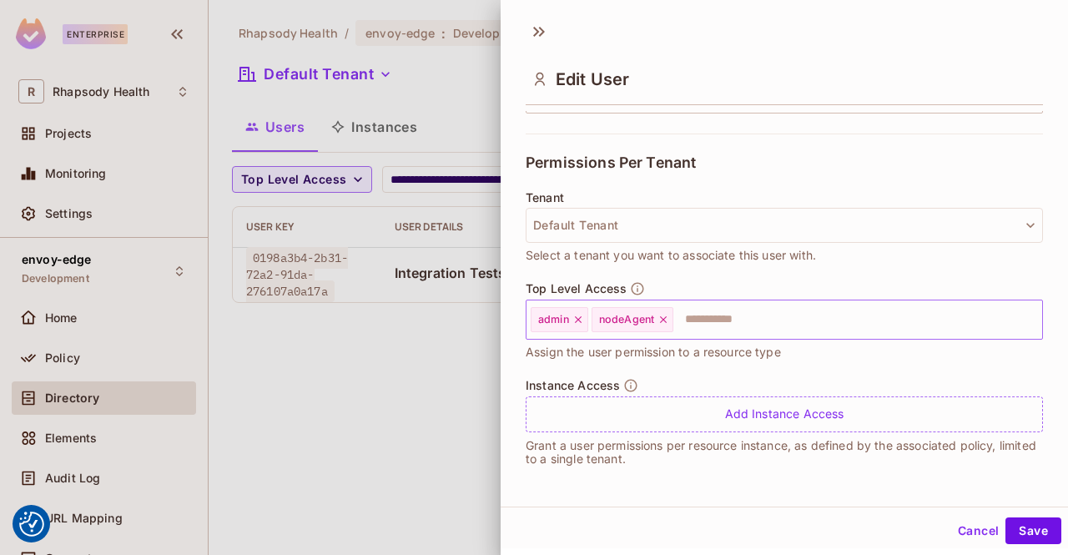
click at [663, 319] on icon at bounding box center [663, 319] width 7 height 7
click at [752, 315] on input "text" at bounding box center [800, 319] width 420 height 33
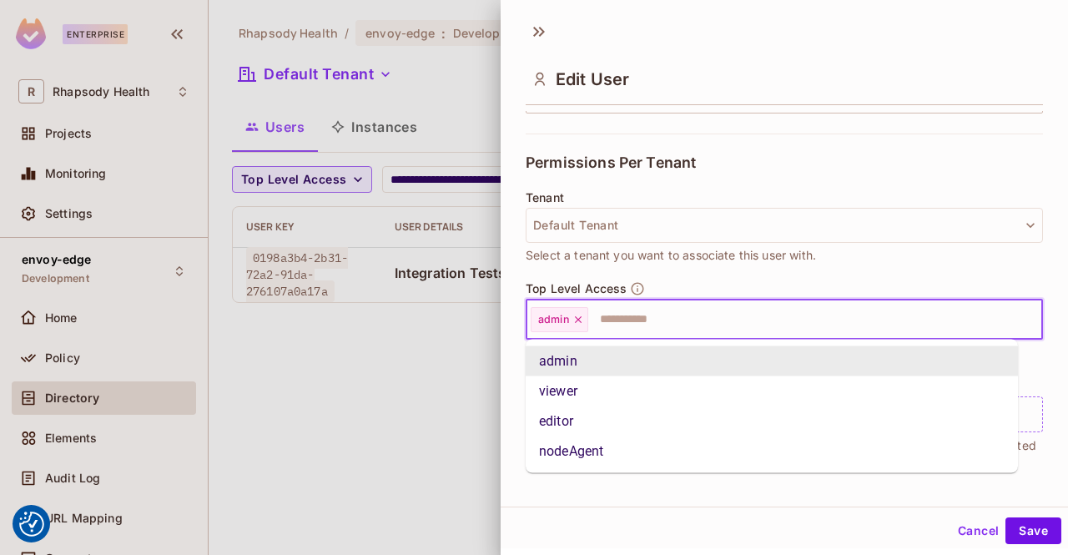
click at [696, 396] on li "viewer" at bounding box center [772, 391] width 492 height 30
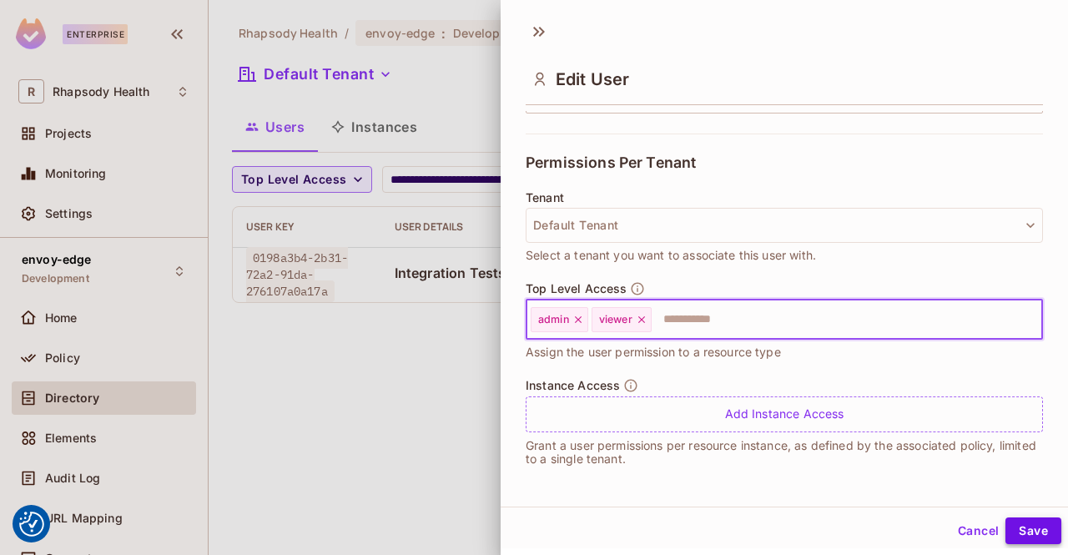
click at [1029, 528] on button "Save" at bounding box center [1033, 530] width 56 height 27
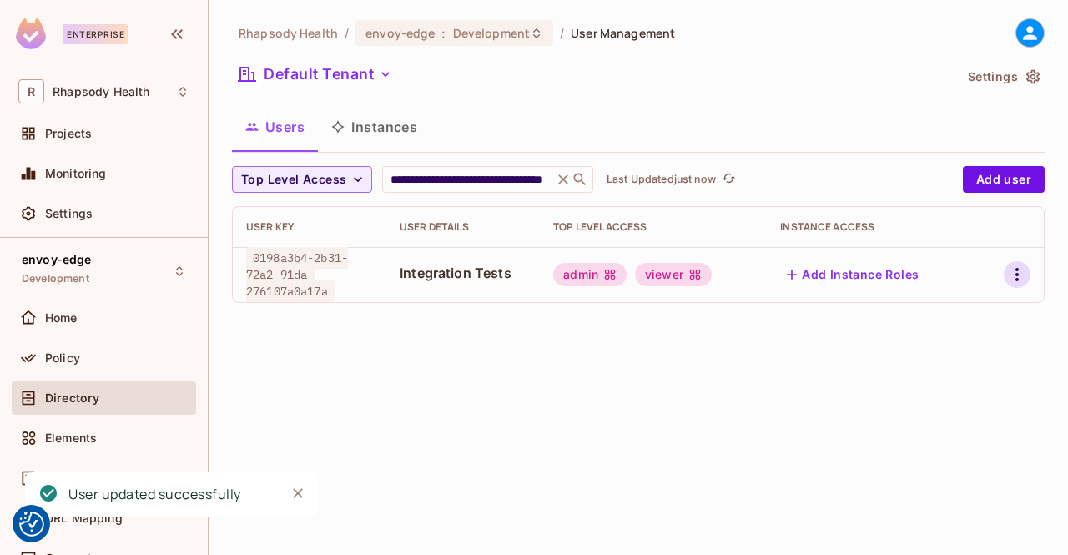
click at [1019, 279] on icon "button" at bounding box center [1017, 274] width 20 height 20
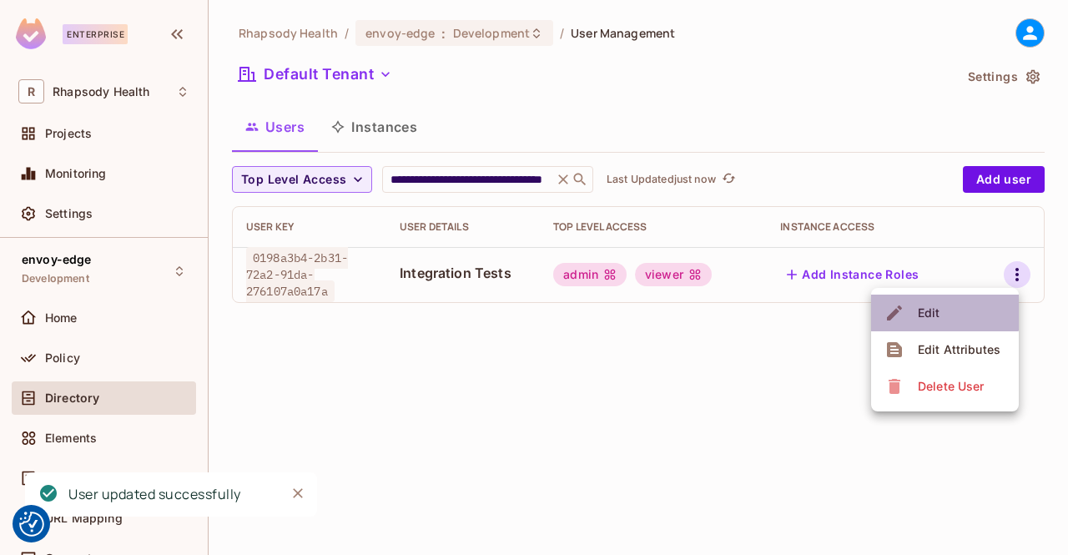
click at [943, 304] on span "Edit" at bounding box center [929, 312] width 33 height 27
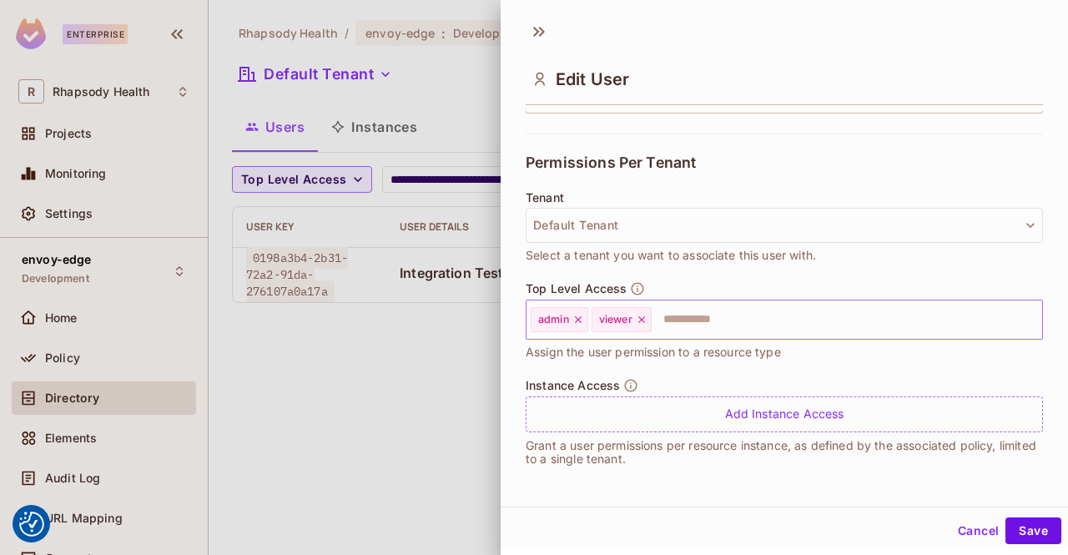
click at [645, 321] on icon at bounding box center [641, 319] width 7 height 7
click at [1027, 530] on button "Save" at bounding box center [1033, 530] width 56 height 27
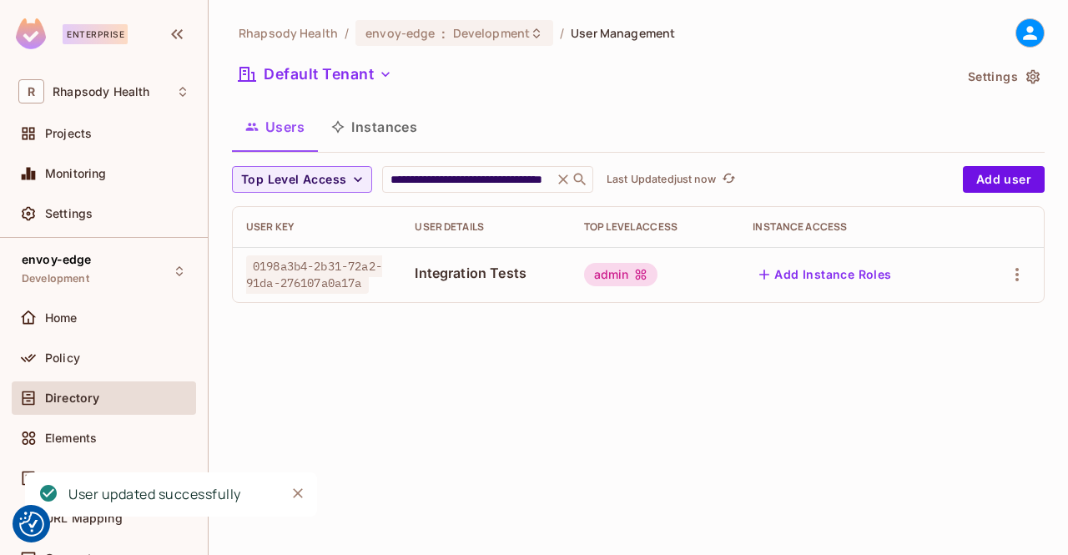
click at [402, 384] on div "**********" at bounding box center [638, 277] width 859 height 555
click at [484, 465] on div "**********" at bounding box center [638, 277] width 859 height 555
click at [754, 178] on icon "refresh" at bounding box center [749, 178] width 14 height 14
